Goal: Understand process/instructions: Learn how to perform a task or action

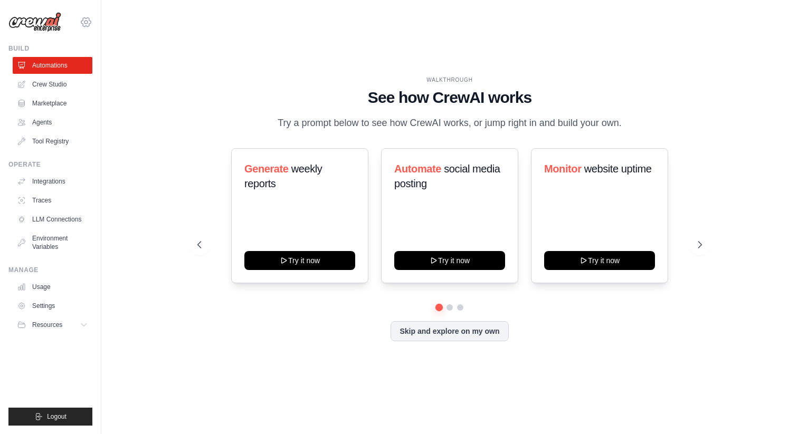
click at [87, 22] on icon at bounding box center [86, 22] width 13 height 13
click at [184, 49] on div "WALKTHROUGH See how CrewAI works Try a prompt below to see how CrewAI works, or…" at bounding box center [449, 217] width 663 height 413
click at [88, 26] on icon at bounding box center [86, 22] width 13 height 13
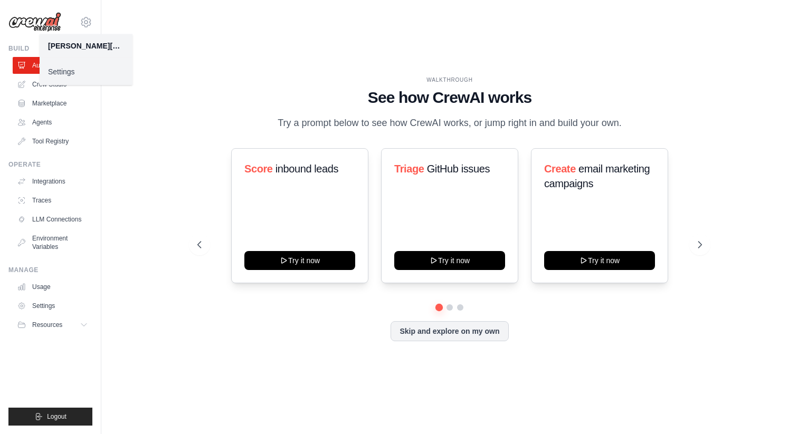
click at [117, 155] on div "WALKTHROUGH See how [PERSON_NAME] works Try a prompt below to see how [PERSON_N…" at bounding box center [449, 217] width 697 height 413
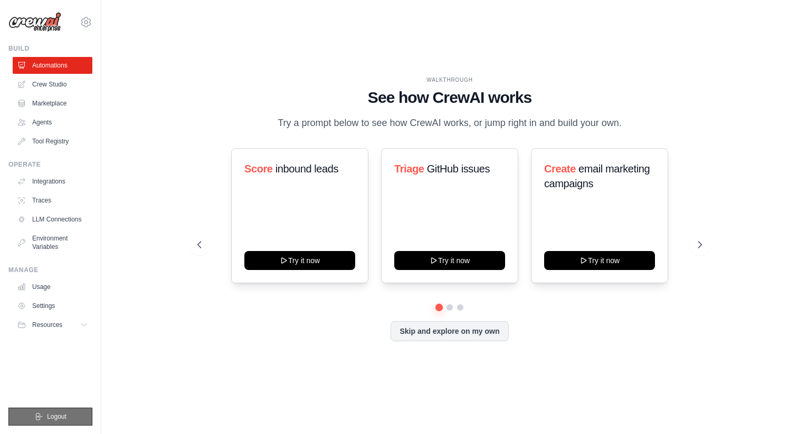
click at [64, 420] on span "Logout" at bounding box center [57, 417] width 20 height 8
